Goal: Task Accomplishment & Management: Manage account settings

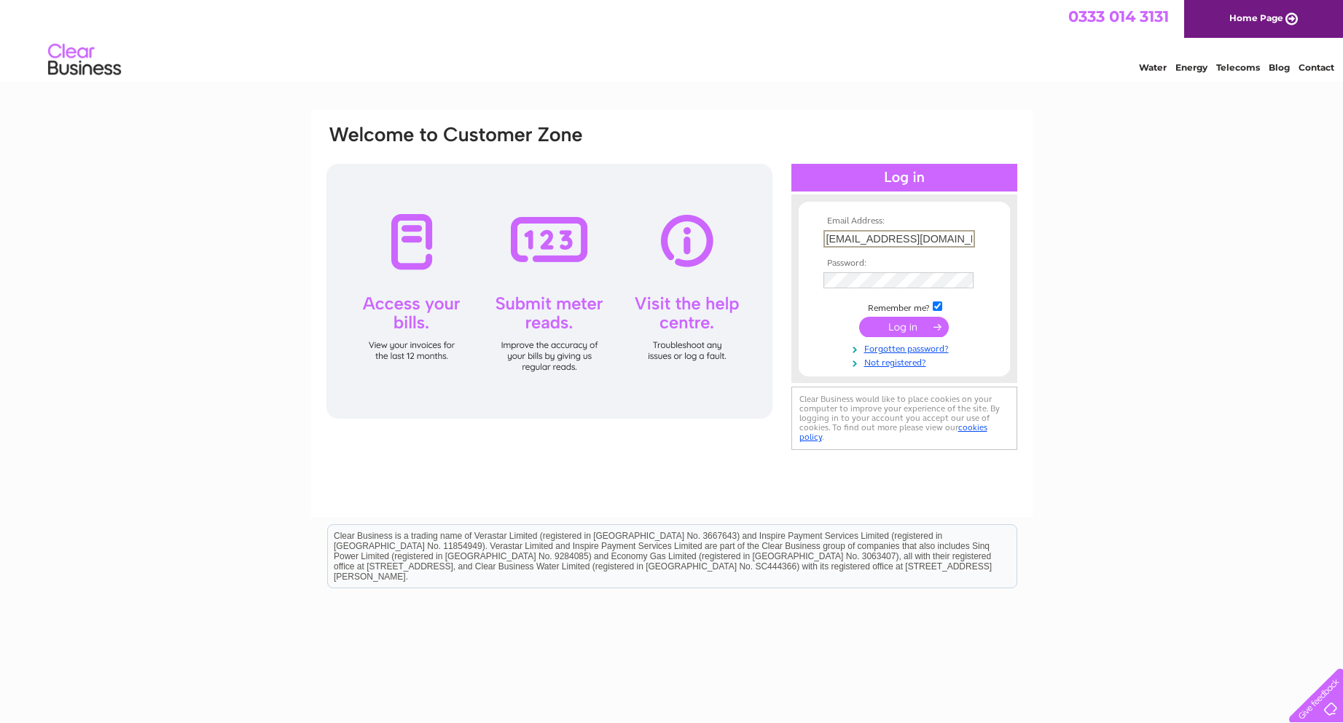
drag, startPoint x: 920, startPoint y: 235, endPoint x: 613, endPoint y: 235, distance: 307.4
click at [613, 235] on div "Email Address: Parkerjones90@outlook.com Password:" at bounding box center [671, 289] width 693 height 330
paste input "ollie.mace@mascolo-styles.co.uk"
type input "ollie.mace@mascolo-styles.co.uk"
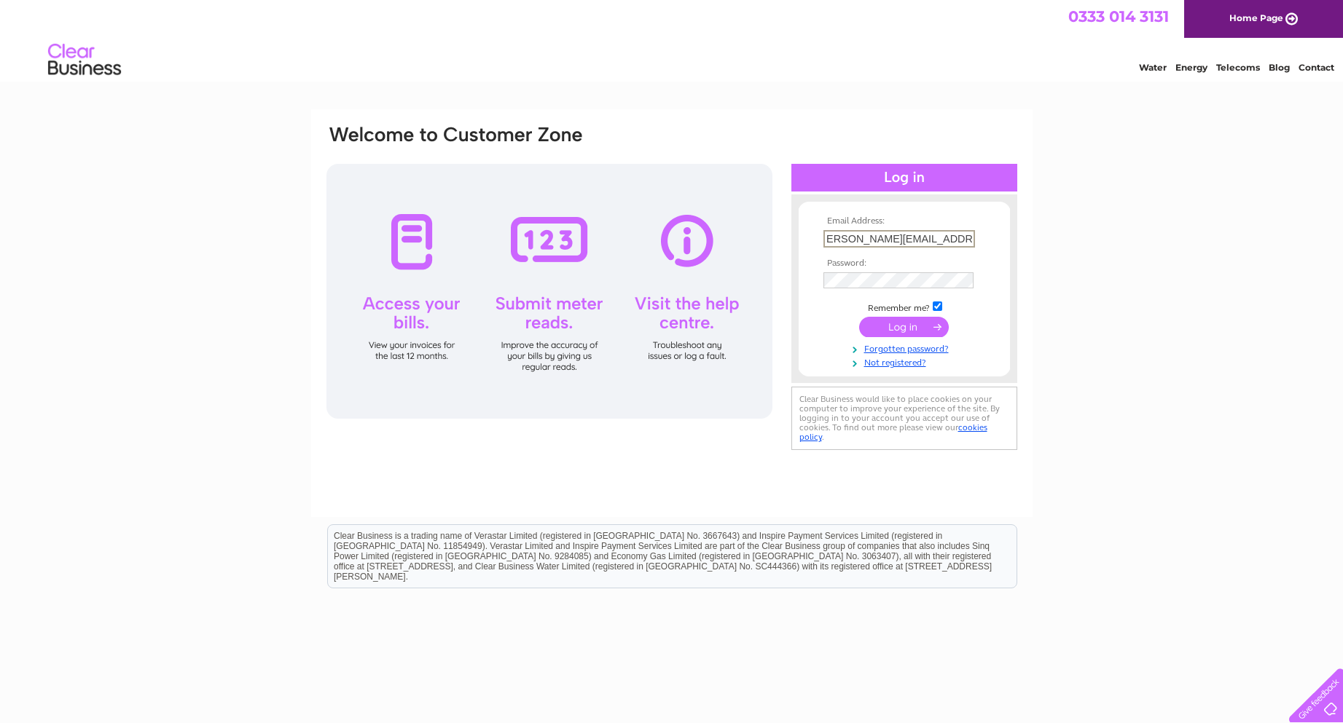
scroll to position [0, 0]
click at [709, 278] on div "Email Address: ollie.mace@mascolo-styles.co.uk Password:" at bounding box center [671, 289] width 693 height 330
click at [874, 326] on input "submit" at bounding box center [904, 327] width 90 height 20
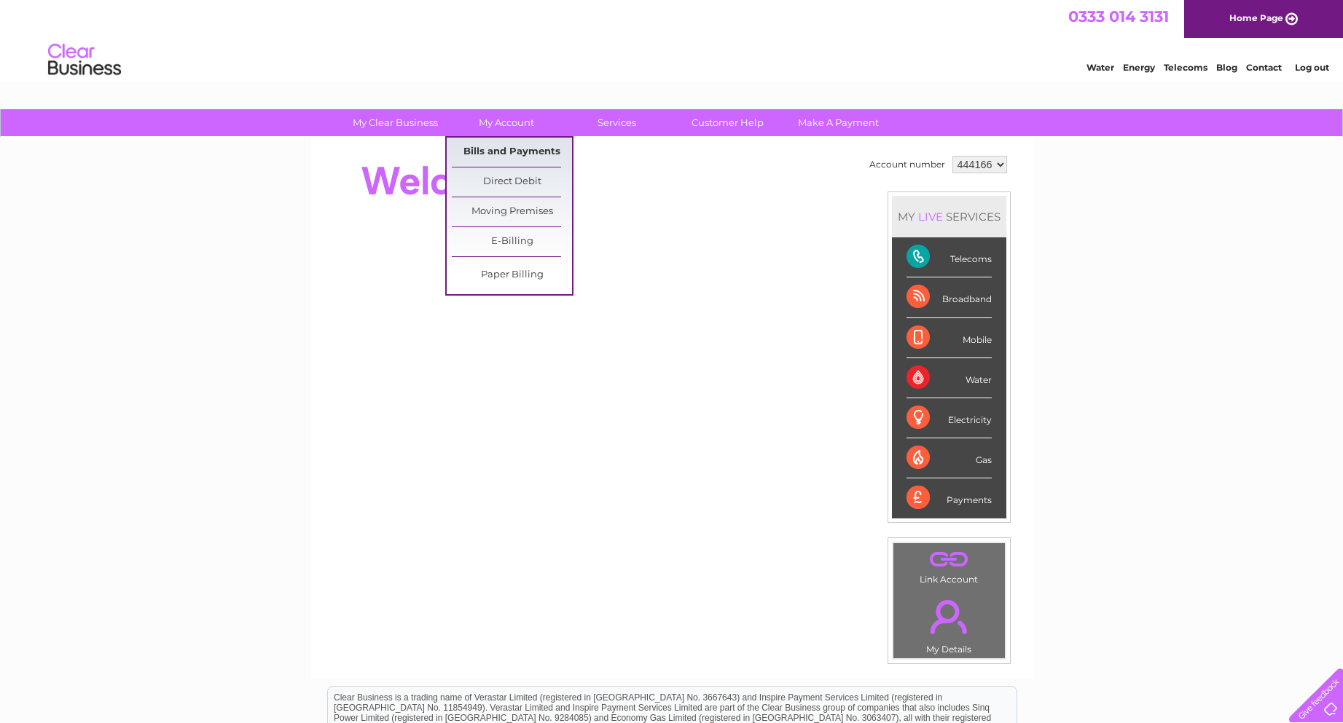
click at [509, 153] on link "Bills and Payments" at bounding box center [512, 152] width 120 height 29
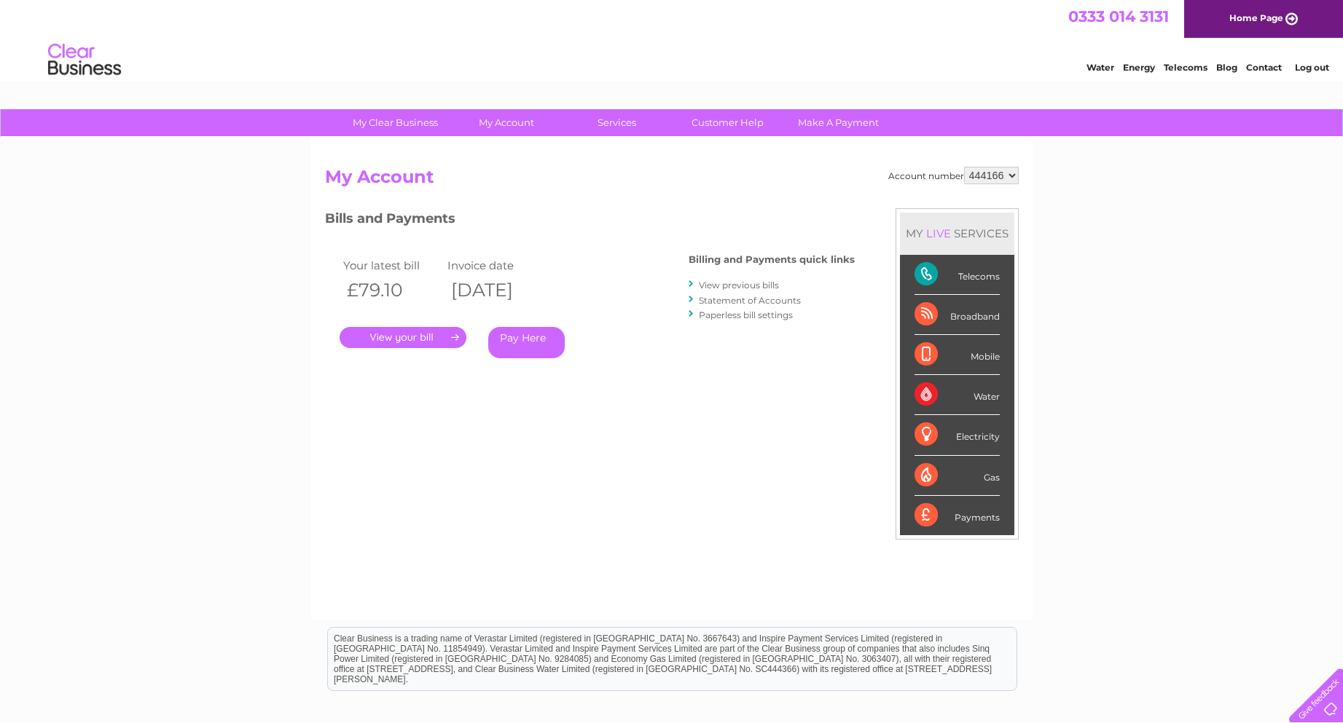
click at [455, 330] on link "." at bounding box center [402, 337] width 127 height 21
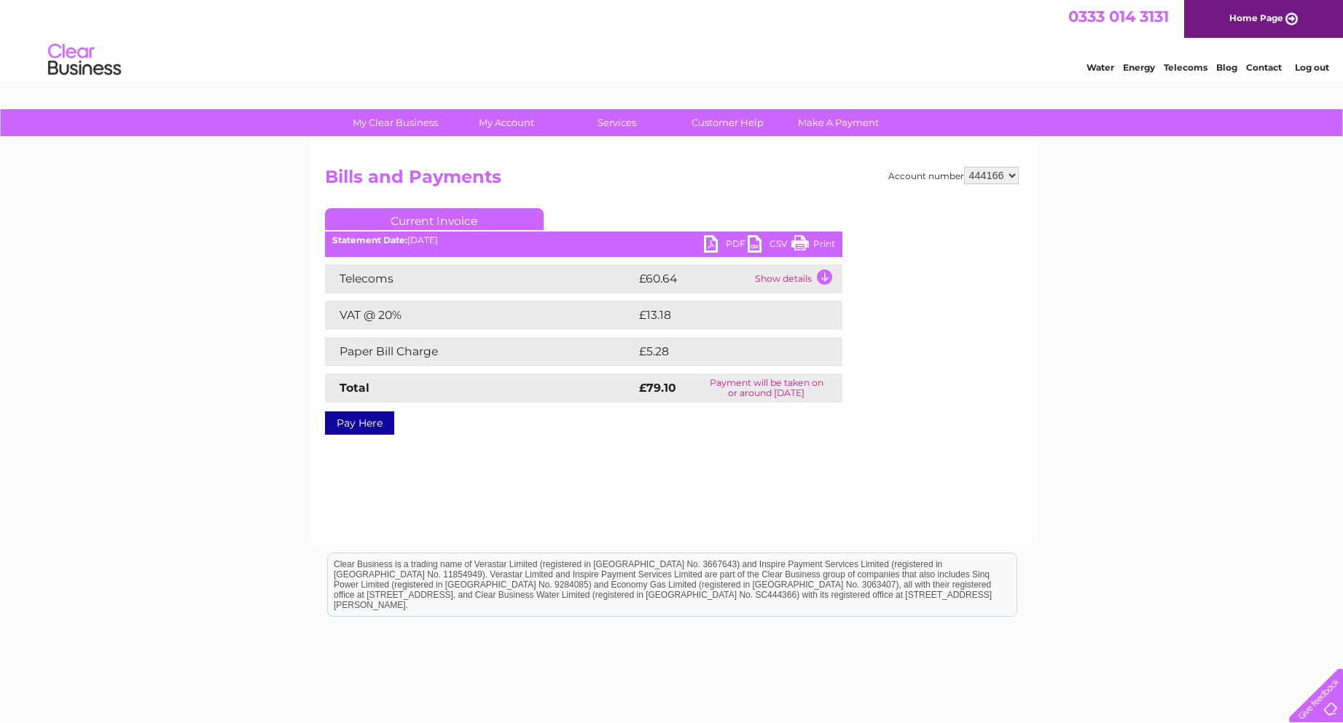
click at [707, 240] on link "PDF" at bounding box center [726, 245] width 44 height 21
